Goal: Information Seeking & Learning: Learn about a topic

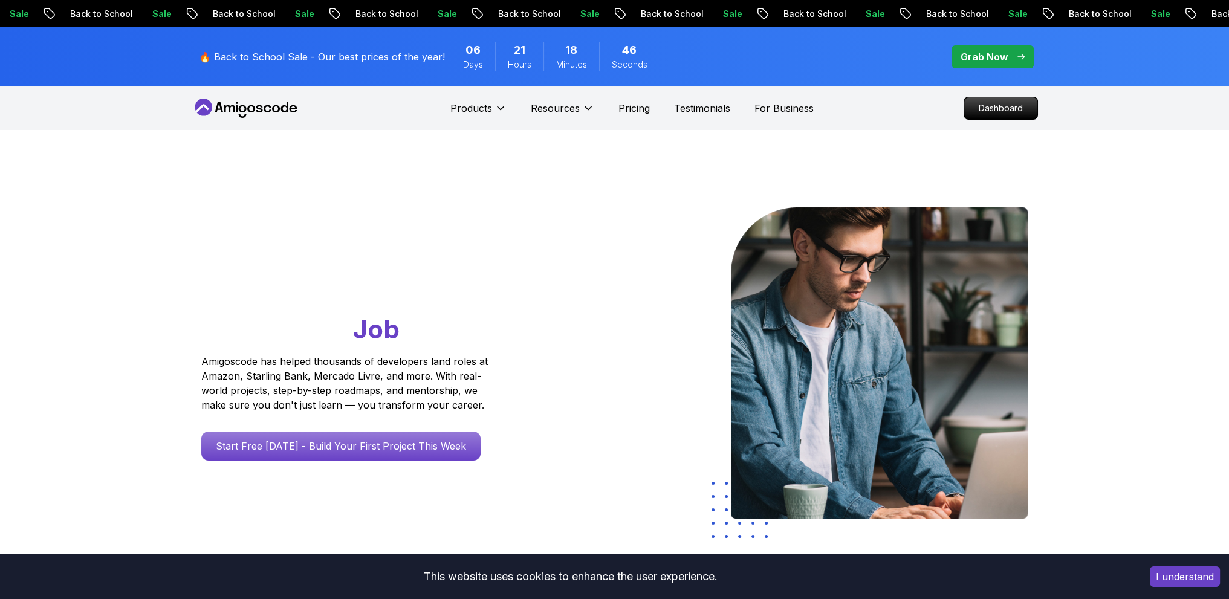
click at [991, 60] on p "Grab Now" at bounding box center [984, 57] width 47 height 15
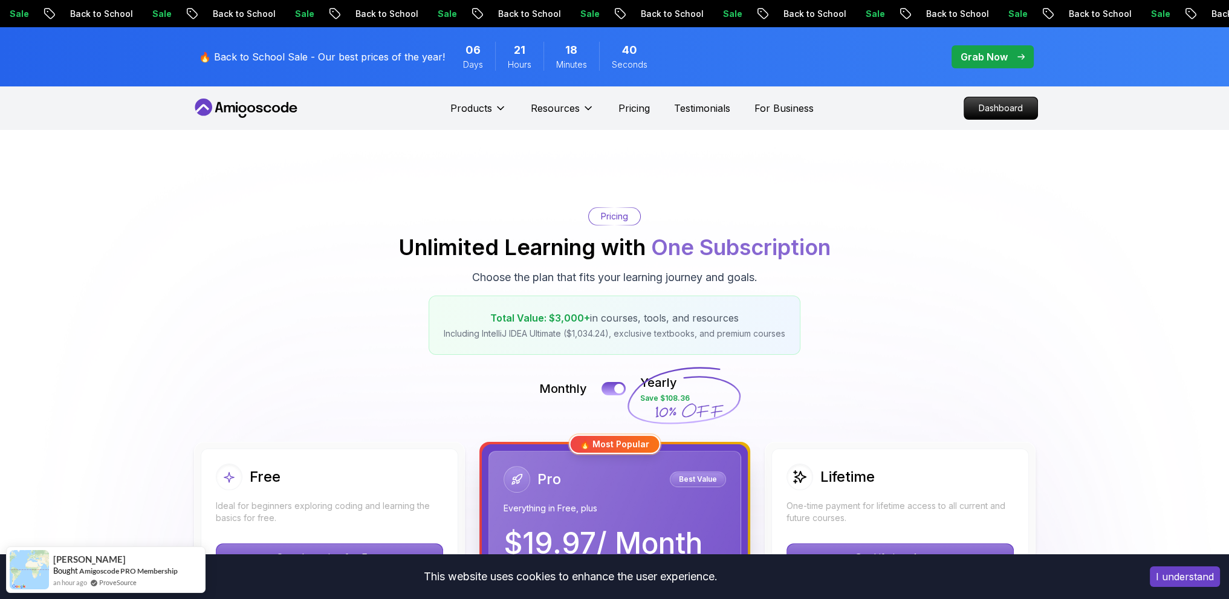
click at [985, 111] on p "Dashboard" at bounding box center [1001, 108] width 70 height 21
click at [975, 113] on p "Dashboard" at bounding box center [1001, 108] width 70 height 21
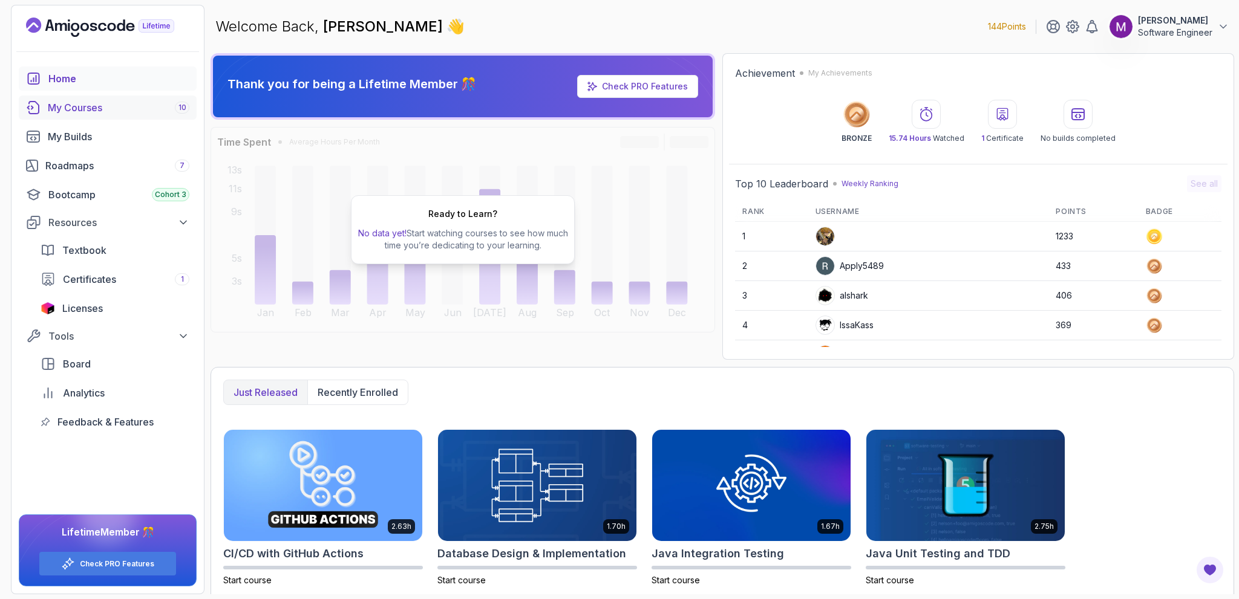
click at [97, 108] on div "My Courses 10" at bounding box center [119, 107] width 142 height 15
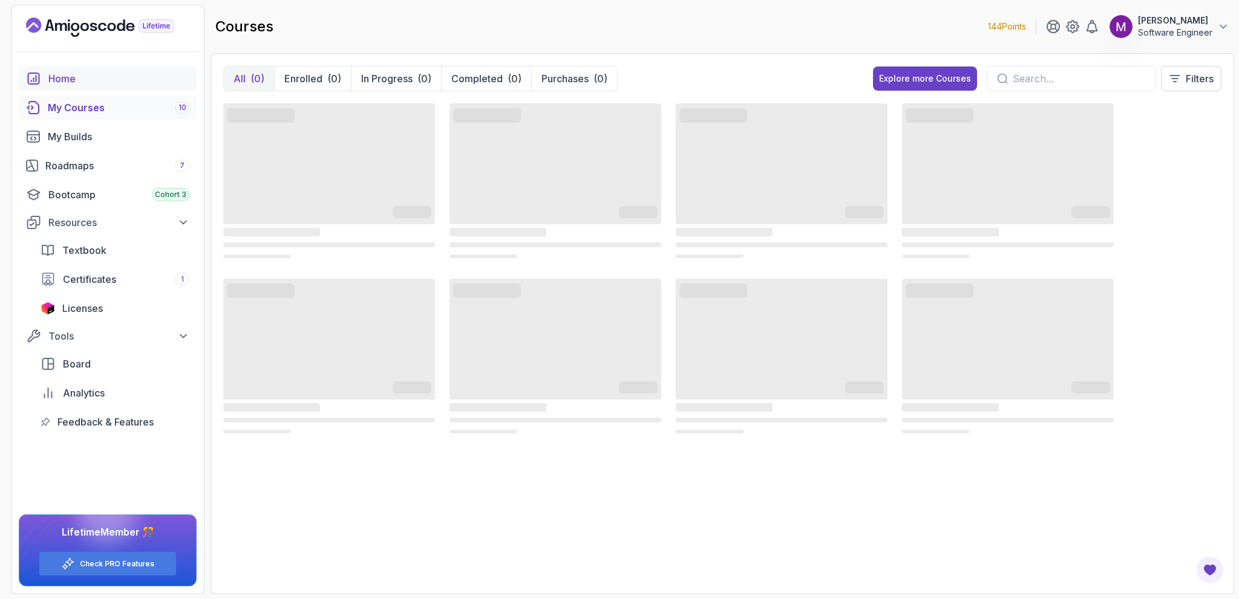
click at [94, 82] on div "Home" at bounding box center [118, 78] width 141 height 15
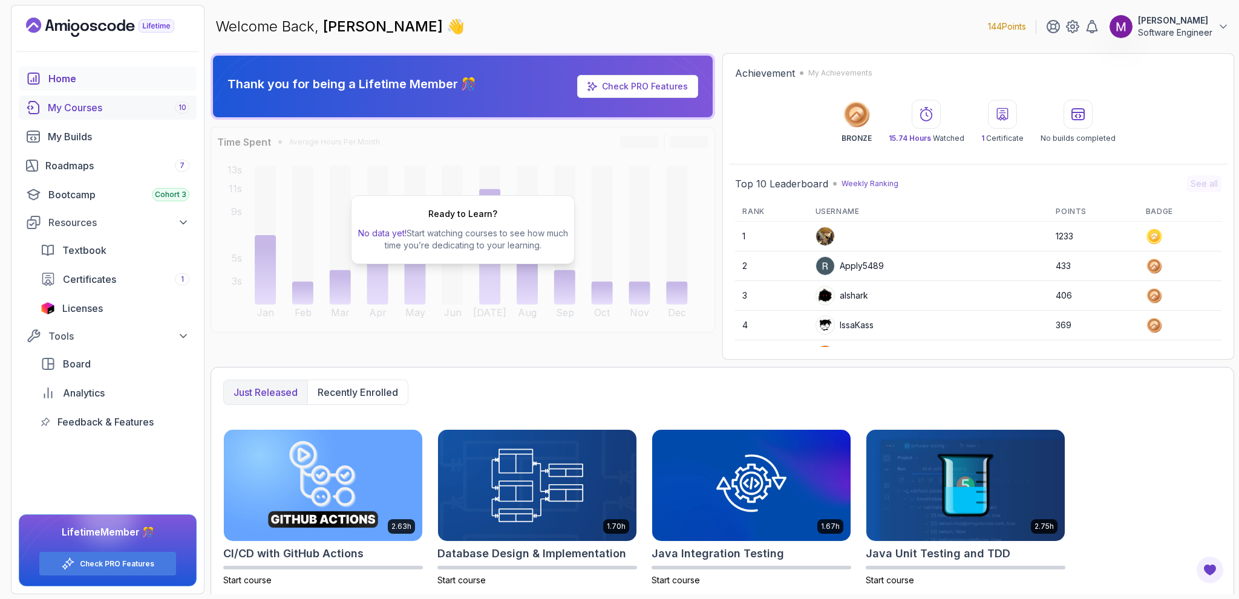
click at [82, 111] on div "My Courses 10" at bounding box center [119, 107] width 142 height 15
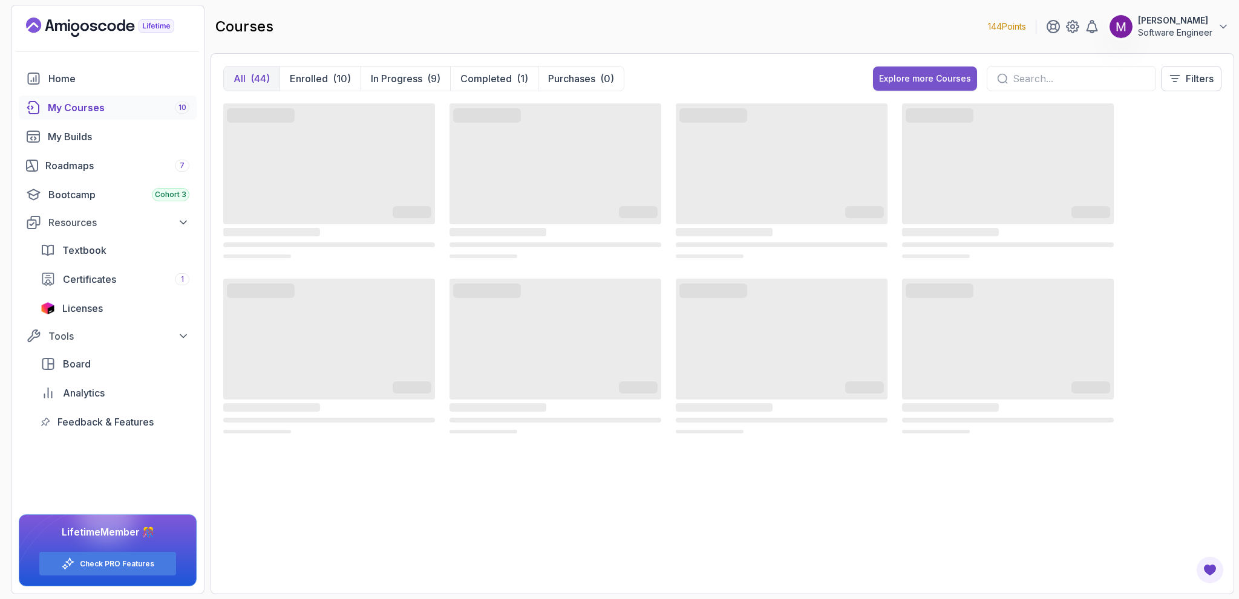
click at [922, 79] on div "Explore more Courses" at bounding box center [925, 79] width 92 height 12
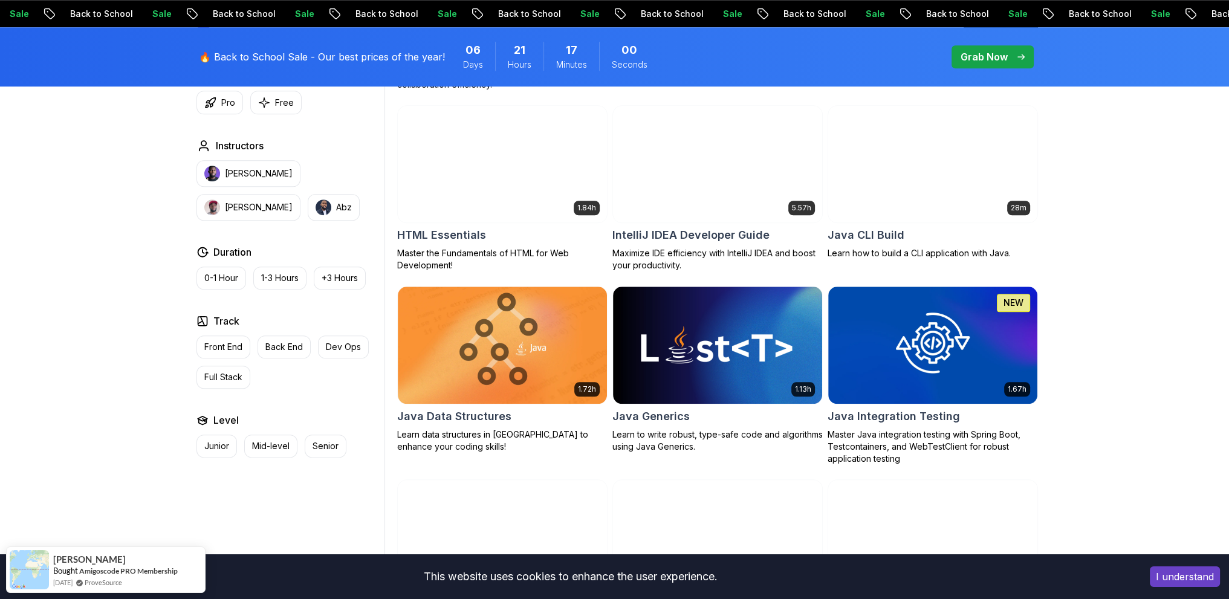
scroll to position [1288, 0]
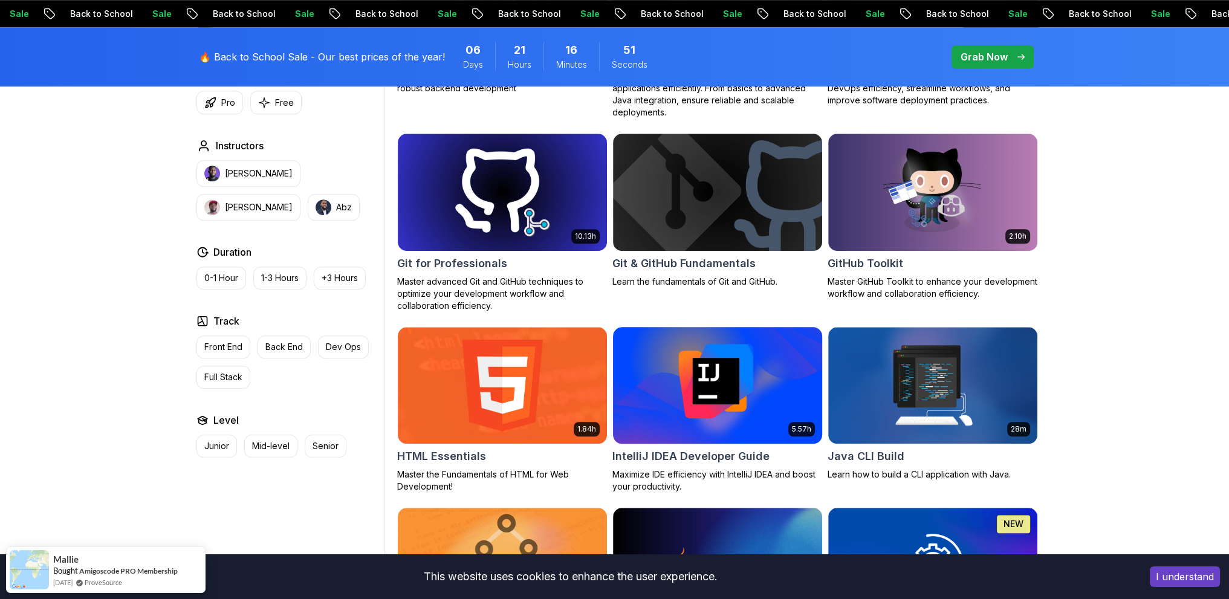
click at [750, 367] on img at bounding box center [718, 385] width 220 height 123
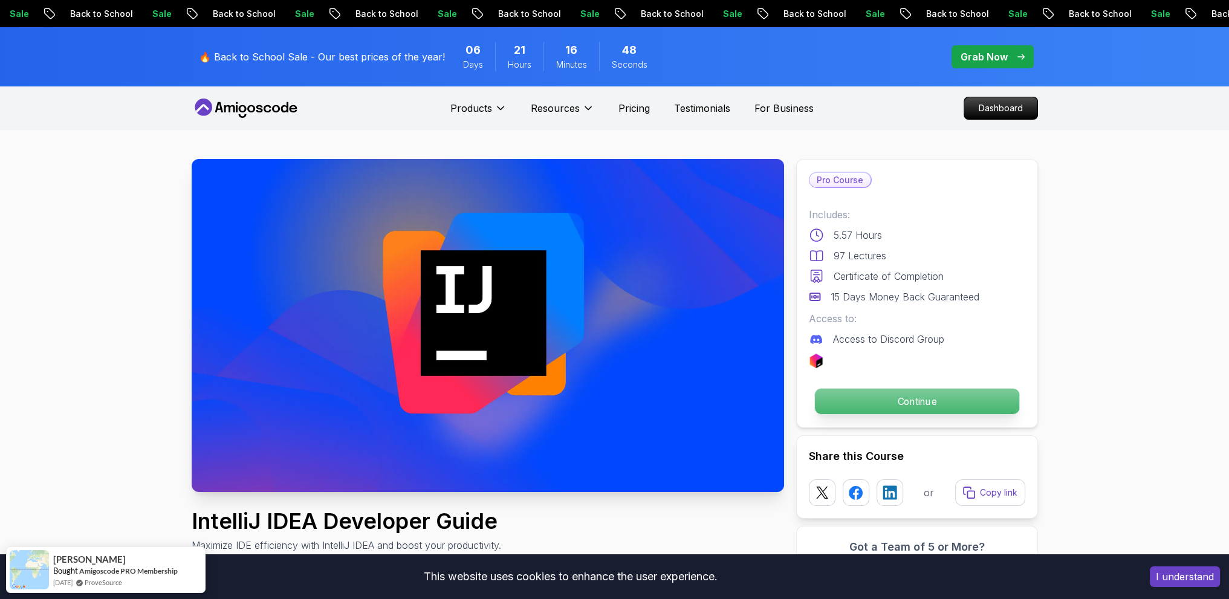
click at [862, 391] on p "Continue" at bounding box center [917, 401] width 204 height 25
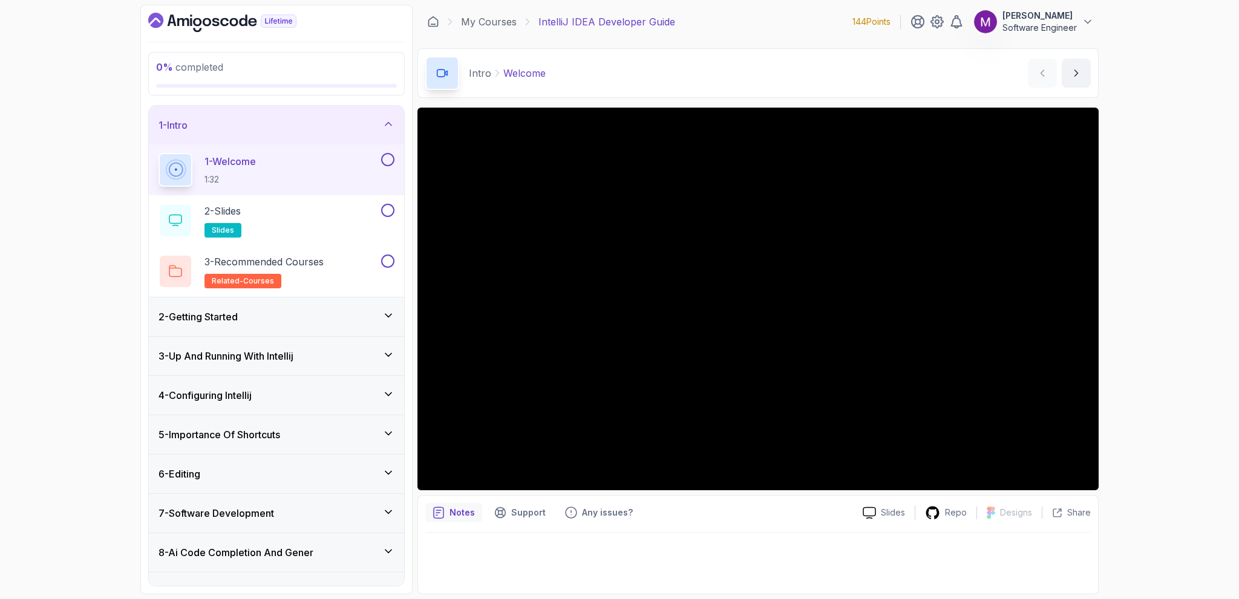
scroll to position [219, 0]
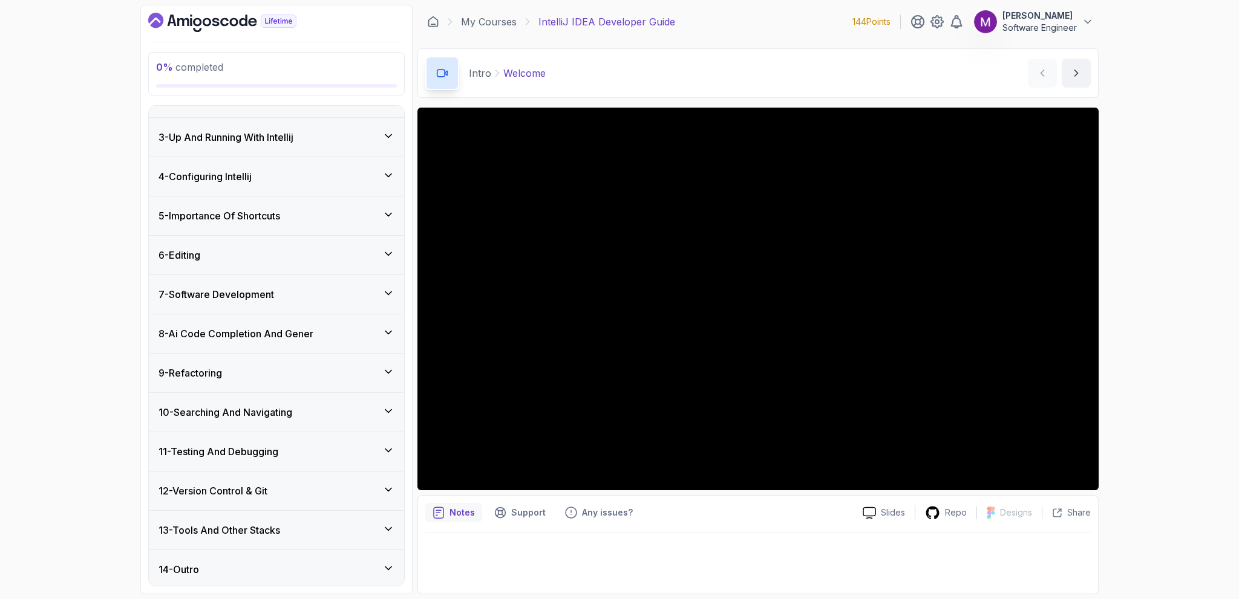
click at [256, 413] on h3 "10 - Searching And Navigating" at bounding box center [225, 412] width 134 height 15
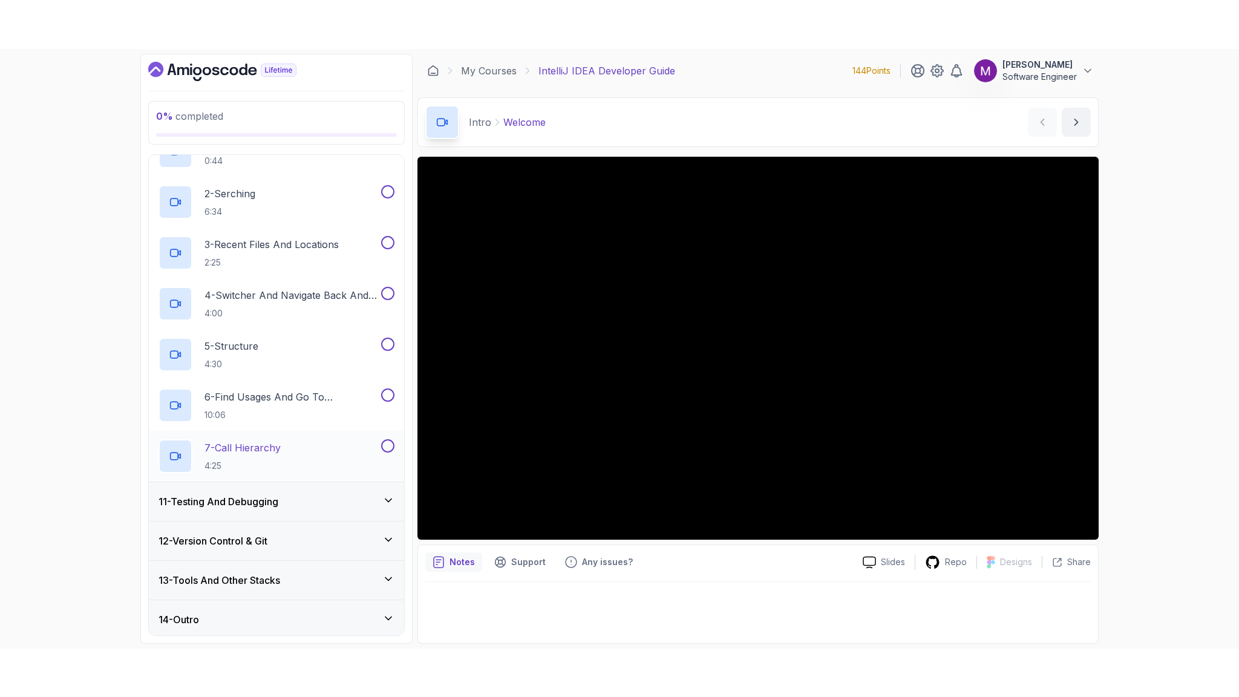
scroll to position [422, 0]
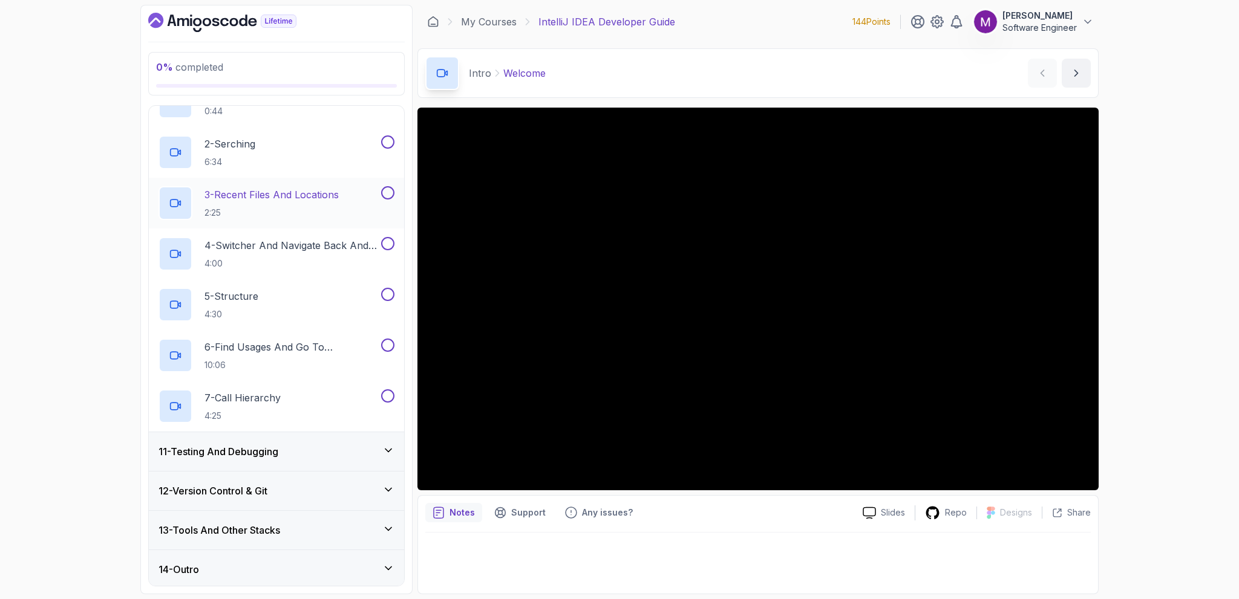
click at [333, 202] on h2 "3 - Recent Files And Locations 2:25" at bounding box center [271, 202] width 134 height 31
click at [337, 152] on div "2 - Serching 6:34" at bounding box center [268, 152] width 220 height 34
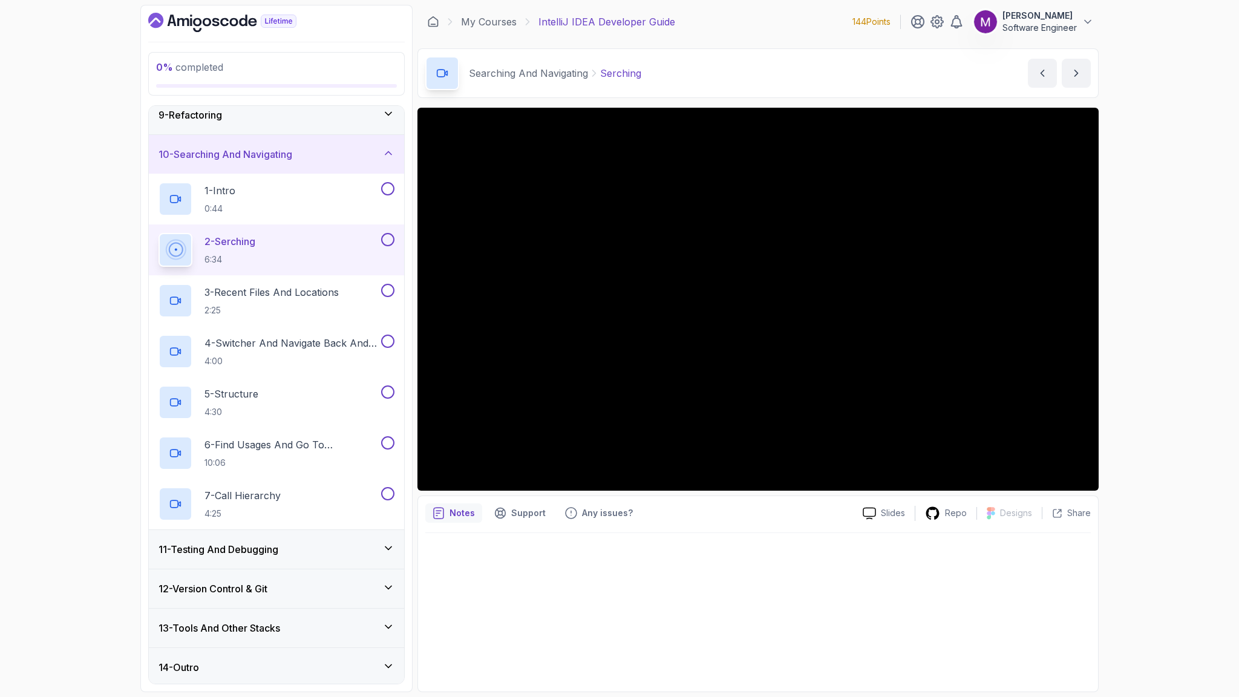
scroll to position [422, 0]
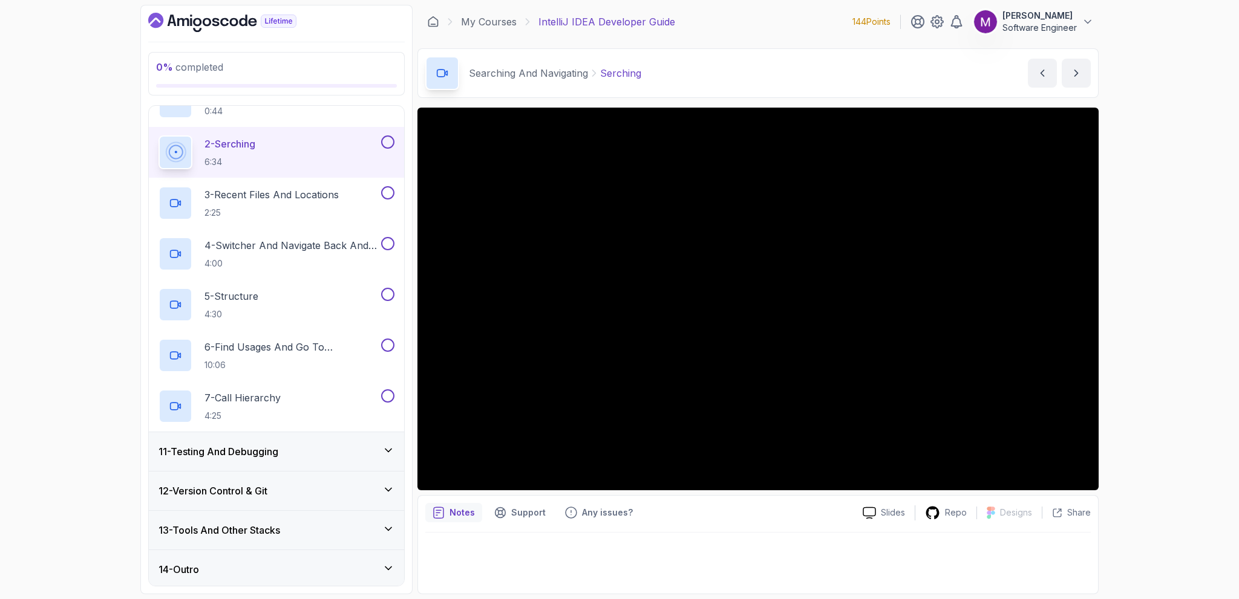
click at [382, 166] on button "2 - Serching 6:34" at bounding box center [276, 152] width 236 height 34
